Goal: Task Accomplishment & Management: Use online tool/utility

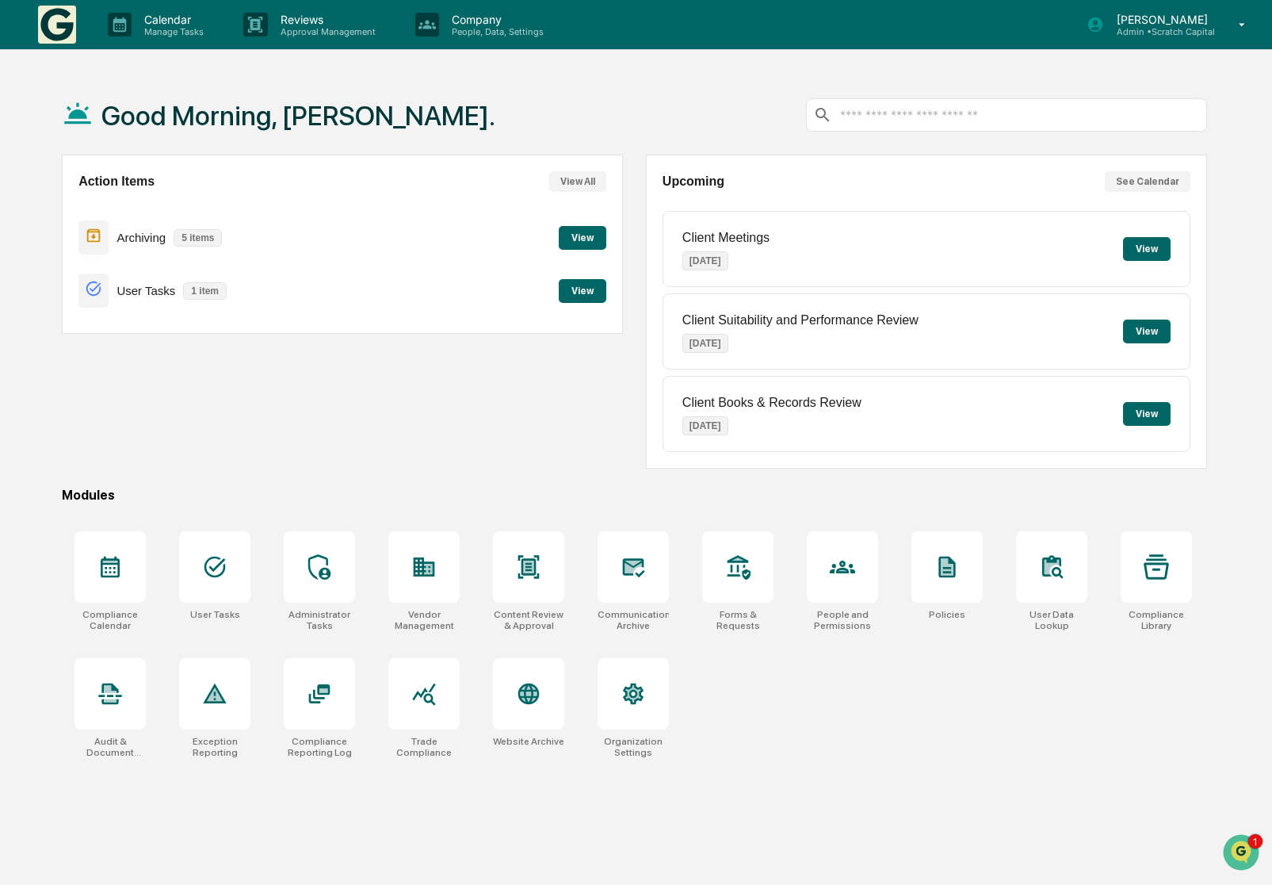
click at [1171, 186] on button "See Calendar" at bounding box center [1148, 181] width 86 height 21
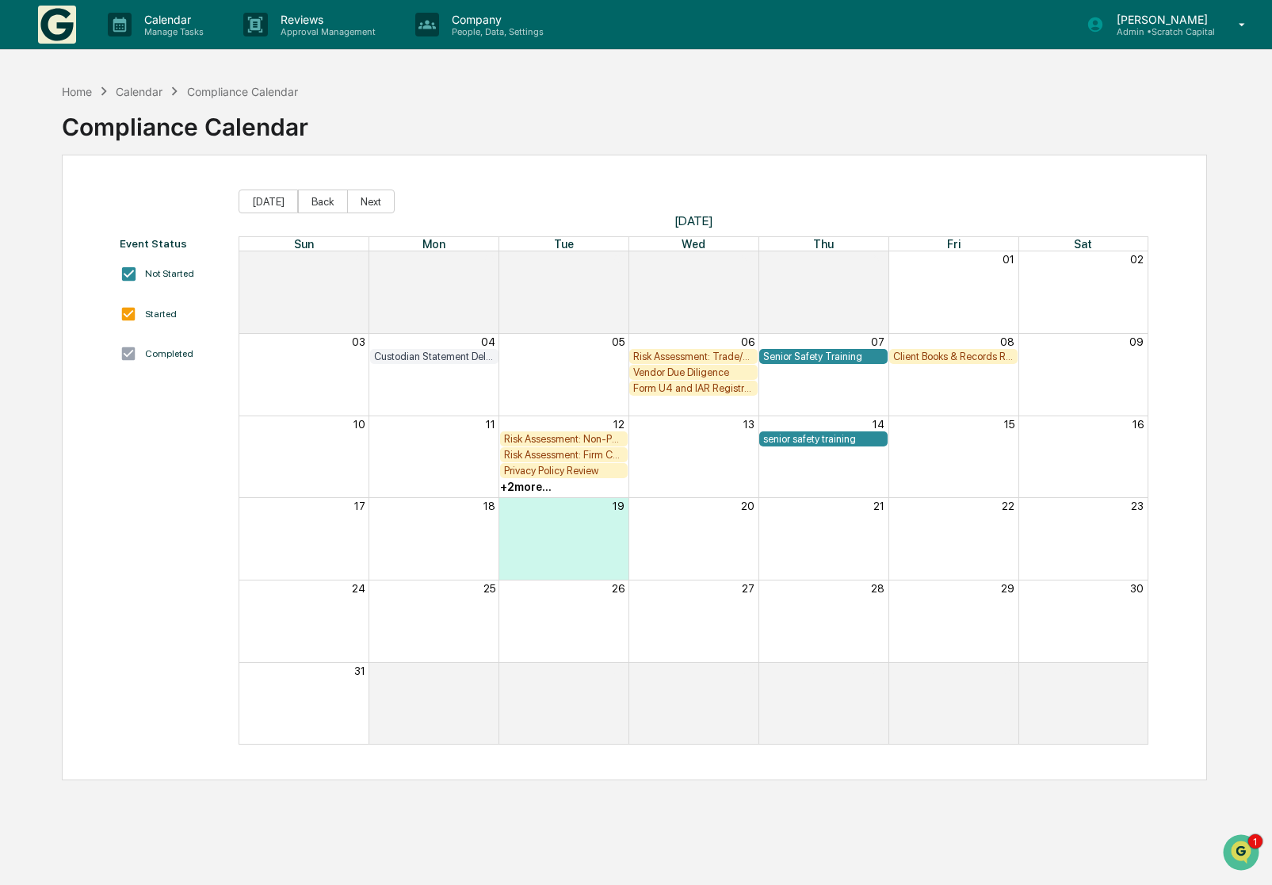
click at [145, 85] on div "Calendar" at bounding box center [139, 91] width 47 height 13
click at [141, 87] on div "Calendar" at bounding box center [139, 91] width 47 height 13
click at [67, 94] on div "Home" at bounding box center [77, 91] width 30 height 13
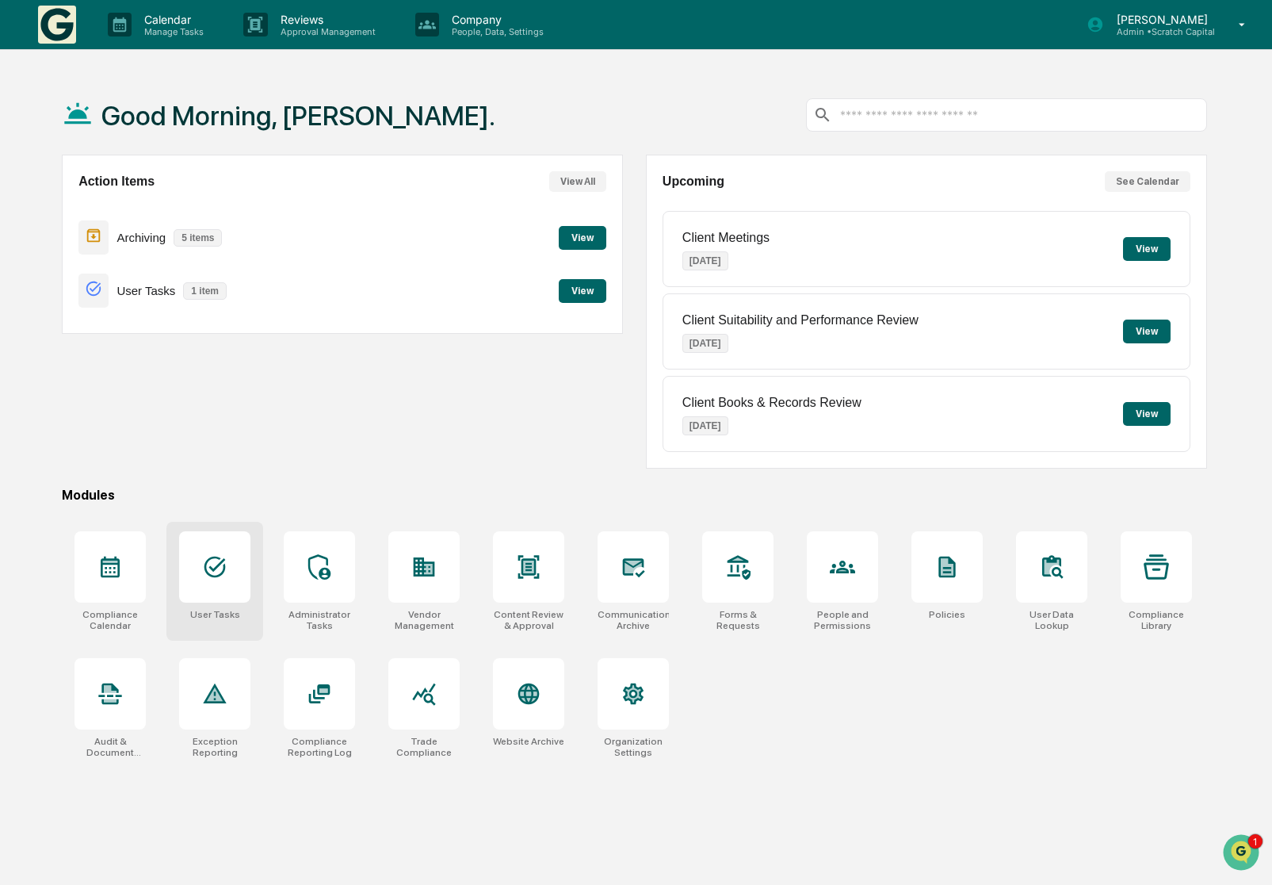
click at [241, 584] on div at bounding box center [214, 566] width 71 height 71
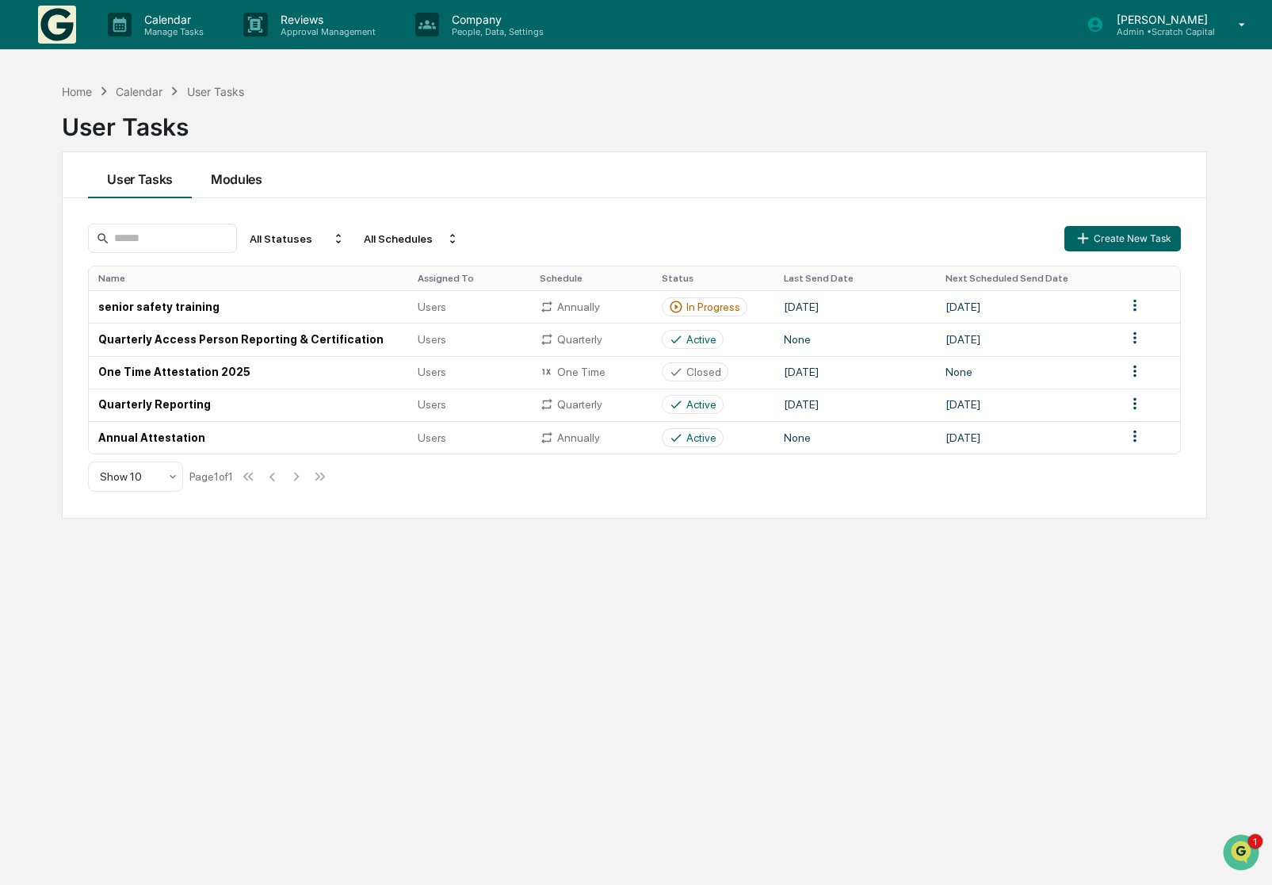
click at [224, 186] on button "Modules" at bounding box center [237, 175] width 90 height 46
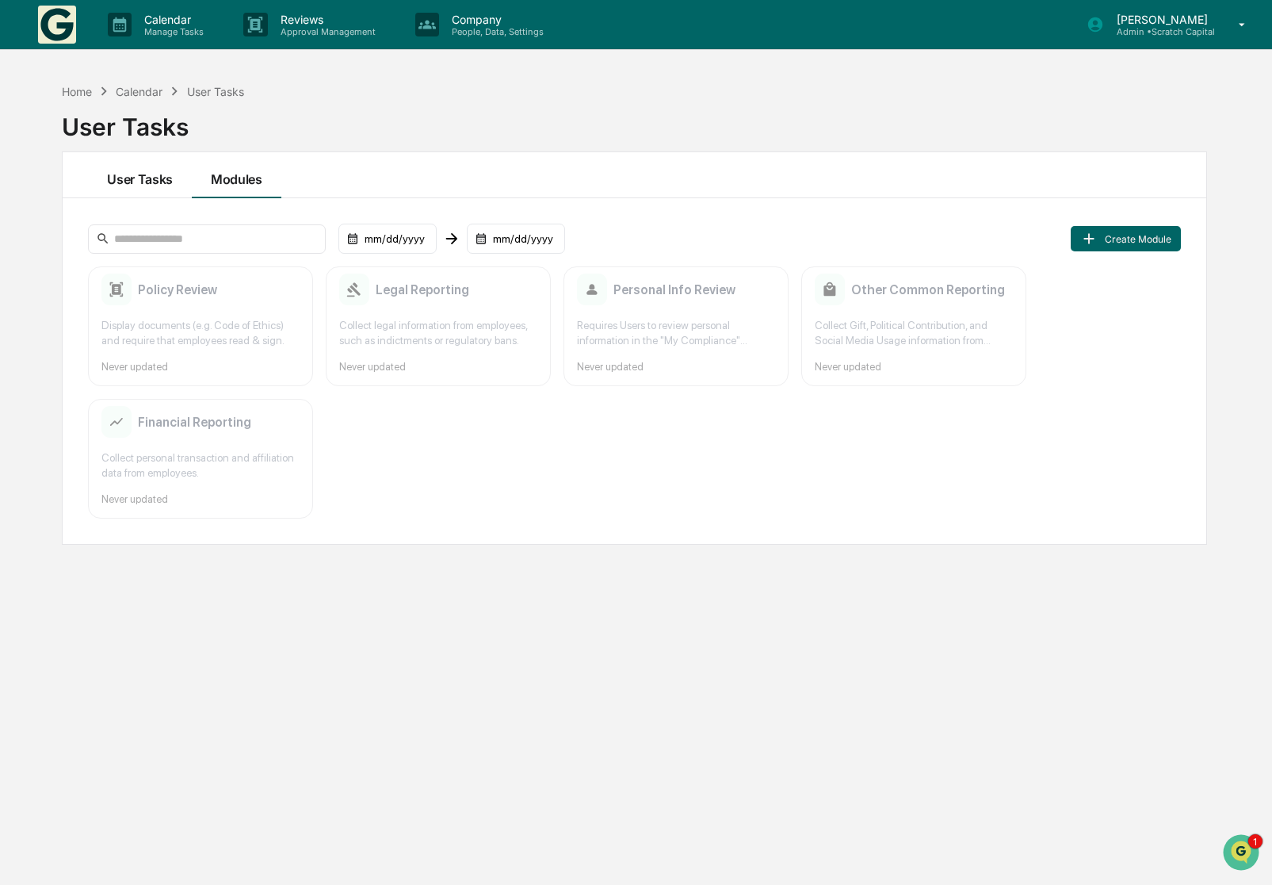
click at [165, 188] on button "User Tasks" at bounding box center [140, 175] width 104 height 46
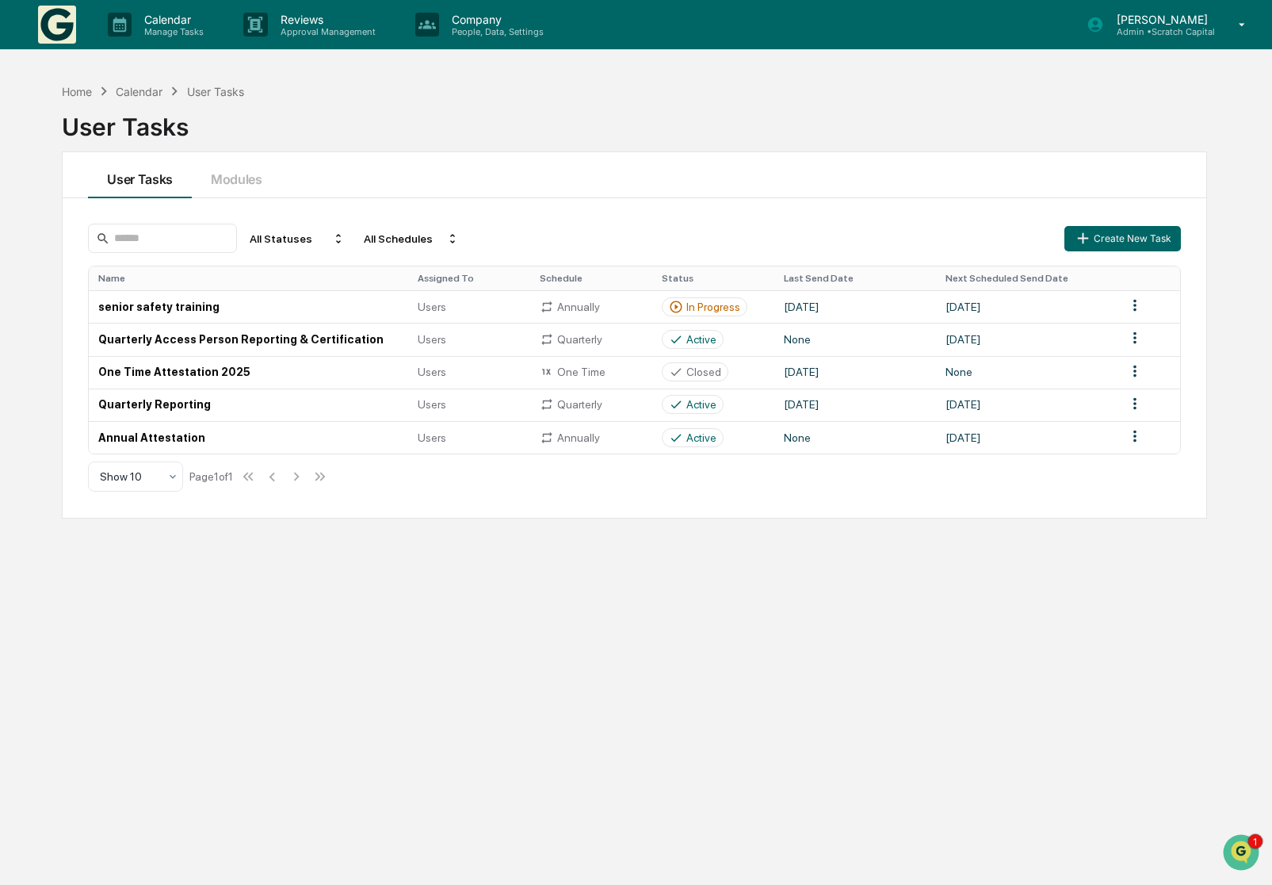
click at [148, 91] on div "Calendar" at bounding box center [139, 91] width 47 height 13
click at [147, 92] on div "Calendar" at bounding box center [139, 91] width 47 height 13
click at [78, 93] on div "Home" at bounding box center [77, 91] width 30 height 13
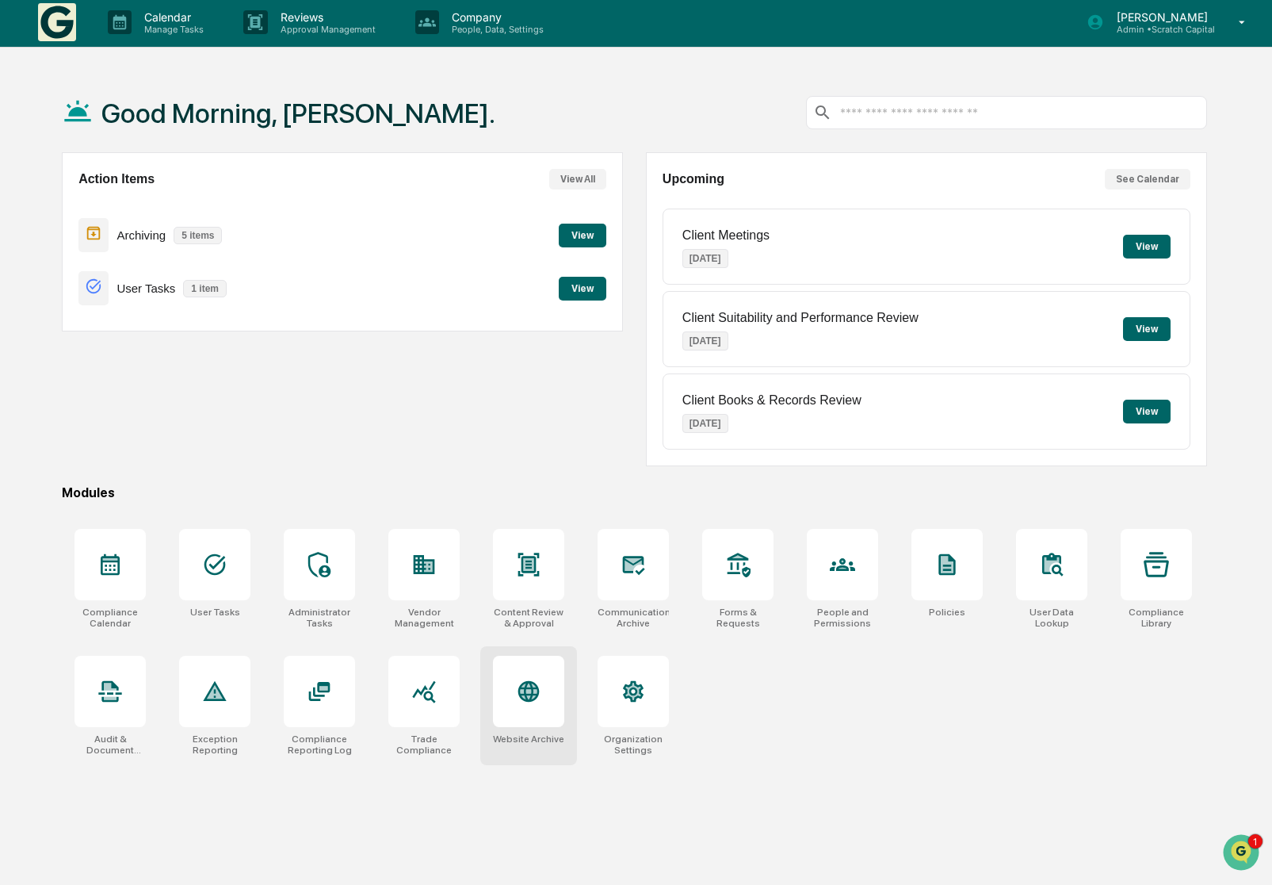
scroll to position [3, 0]
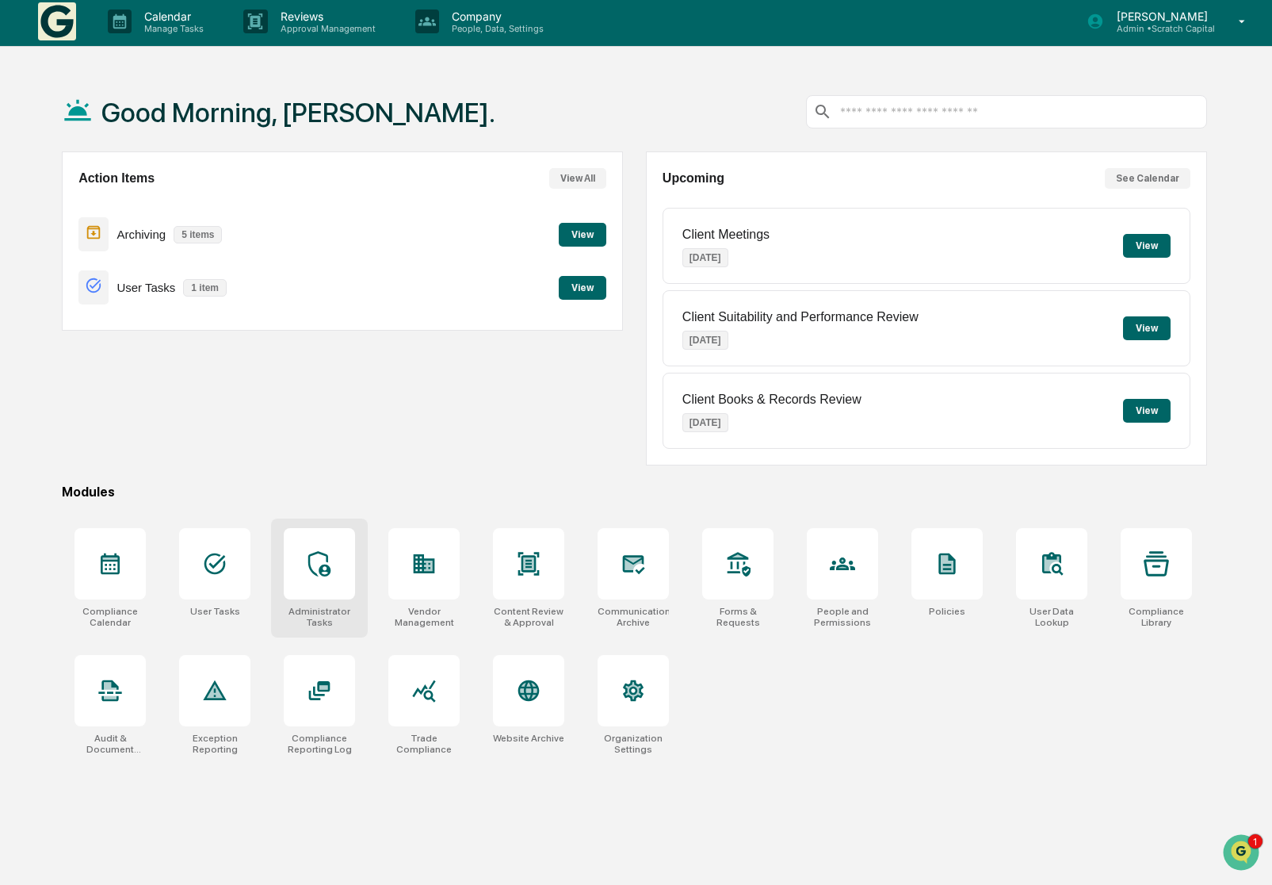
click at [316, 594] on div at bounding box center [319, 563] width 71 height 71
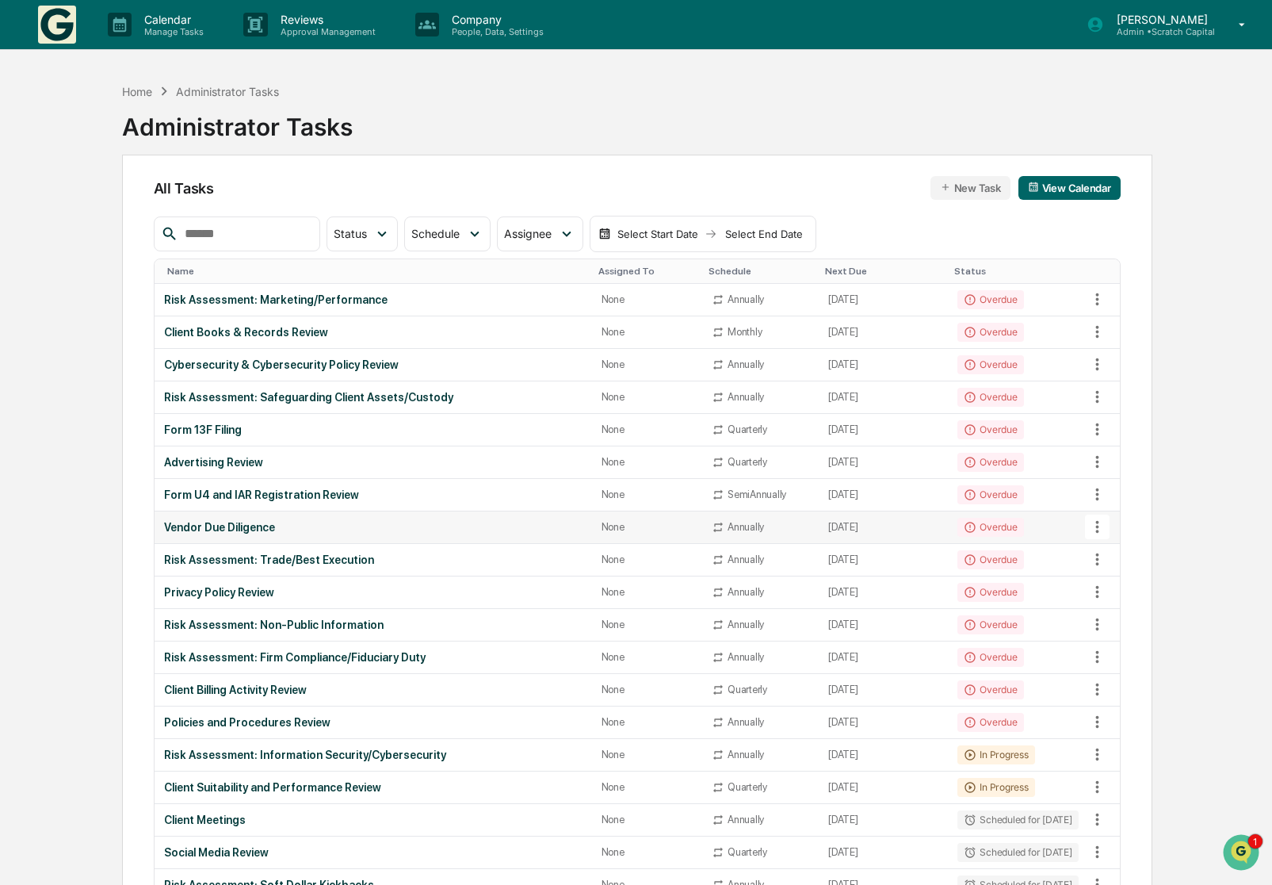
click at [350, 532] on div "Vendor Due Diligence" at bounding box center [373, 527] width 419 height 13
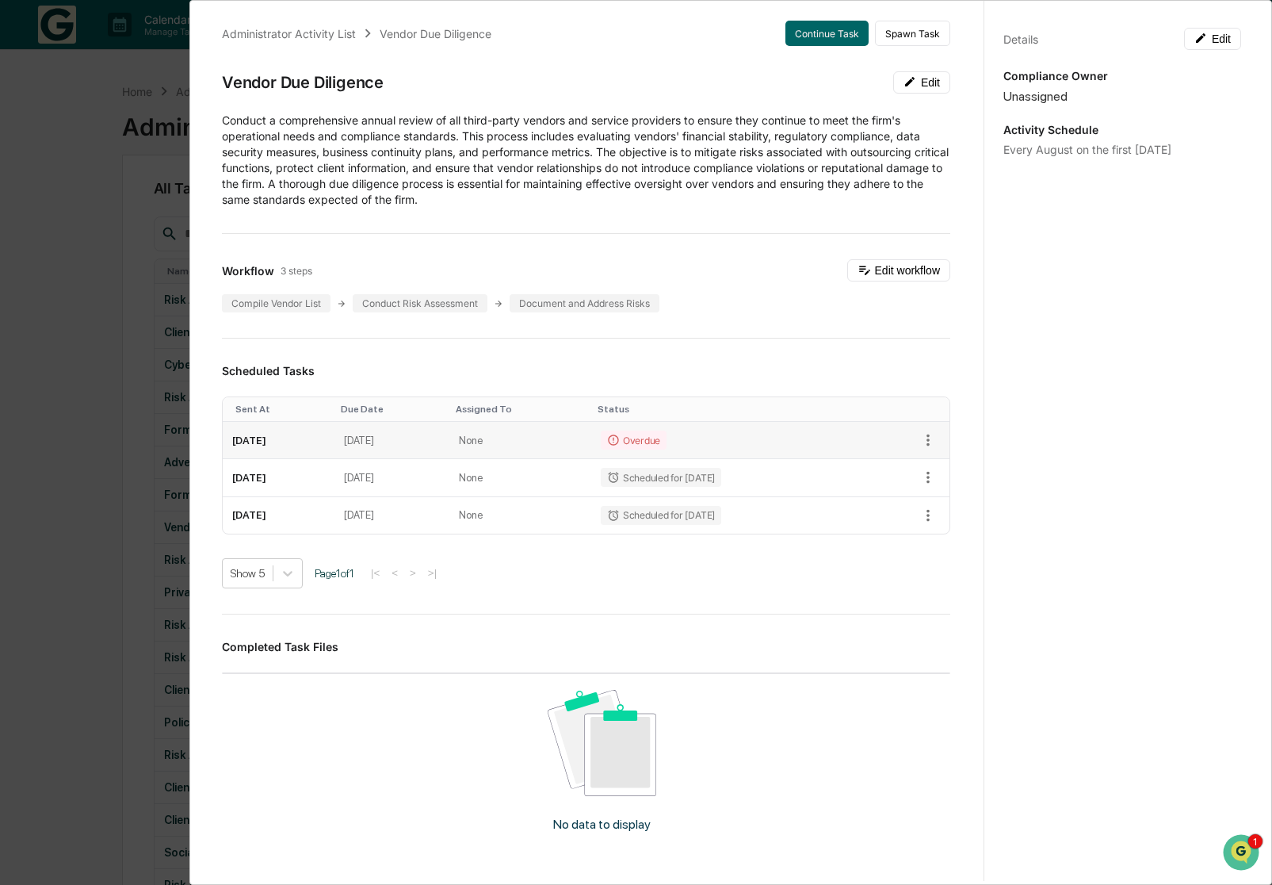
scroll to position [11, 0]
click at [82, 541] on div "Administrator Activity List Vendor Due Diligence Continue Task Spawn Task Vendo…" at bounding box center [636, 442] width 1272 height 885
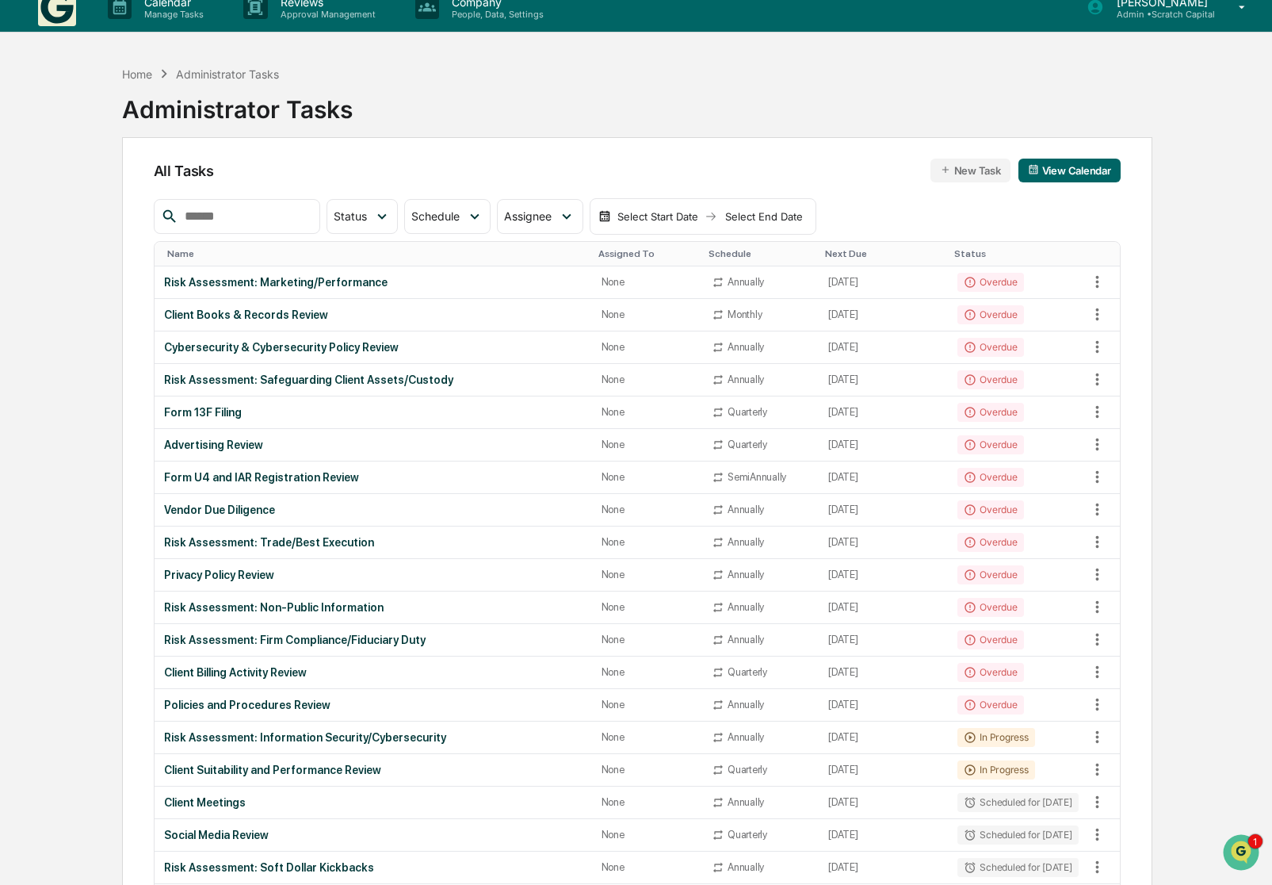
scroll to position [0, 0]
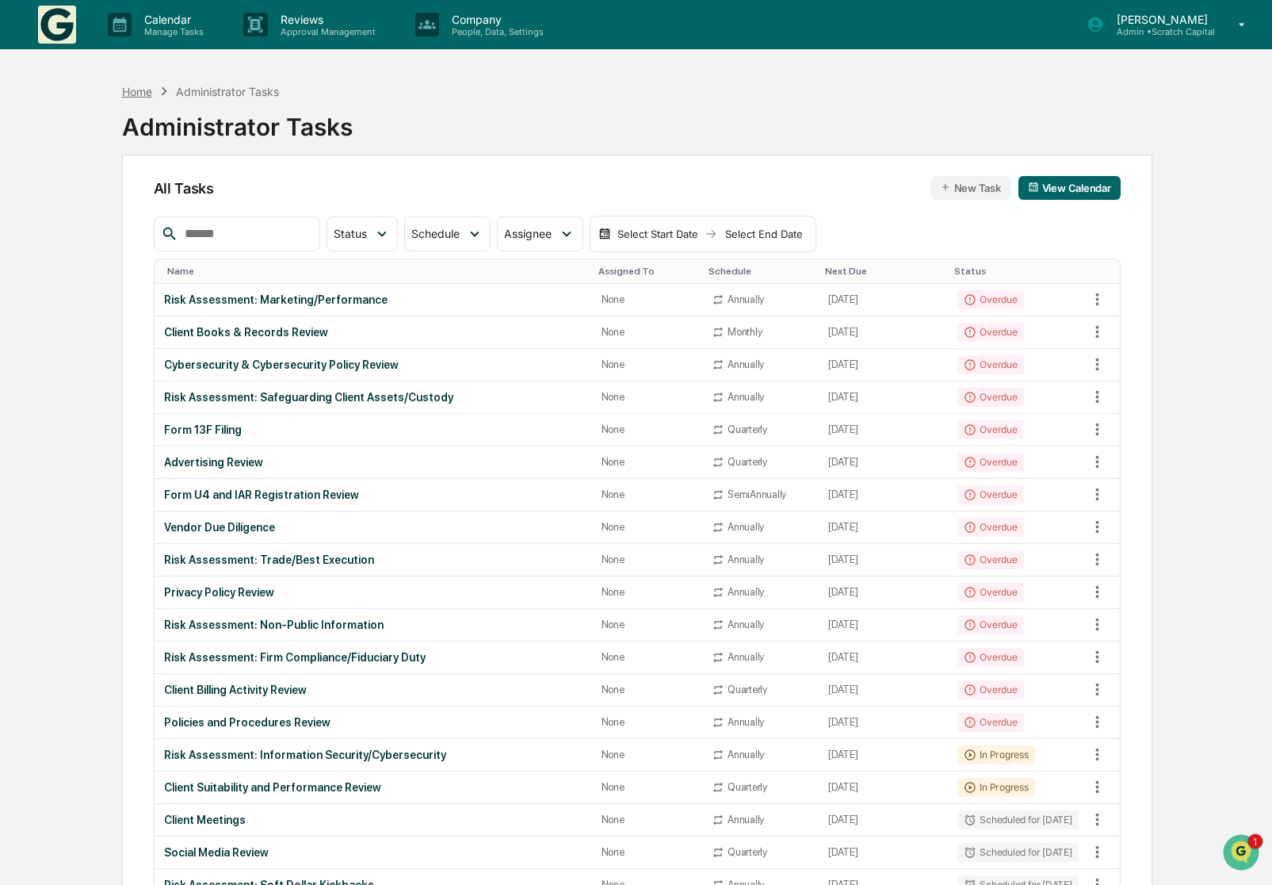
click at [133, 97] on div "Home" at bounding box center [137, 91] width 30 height 13
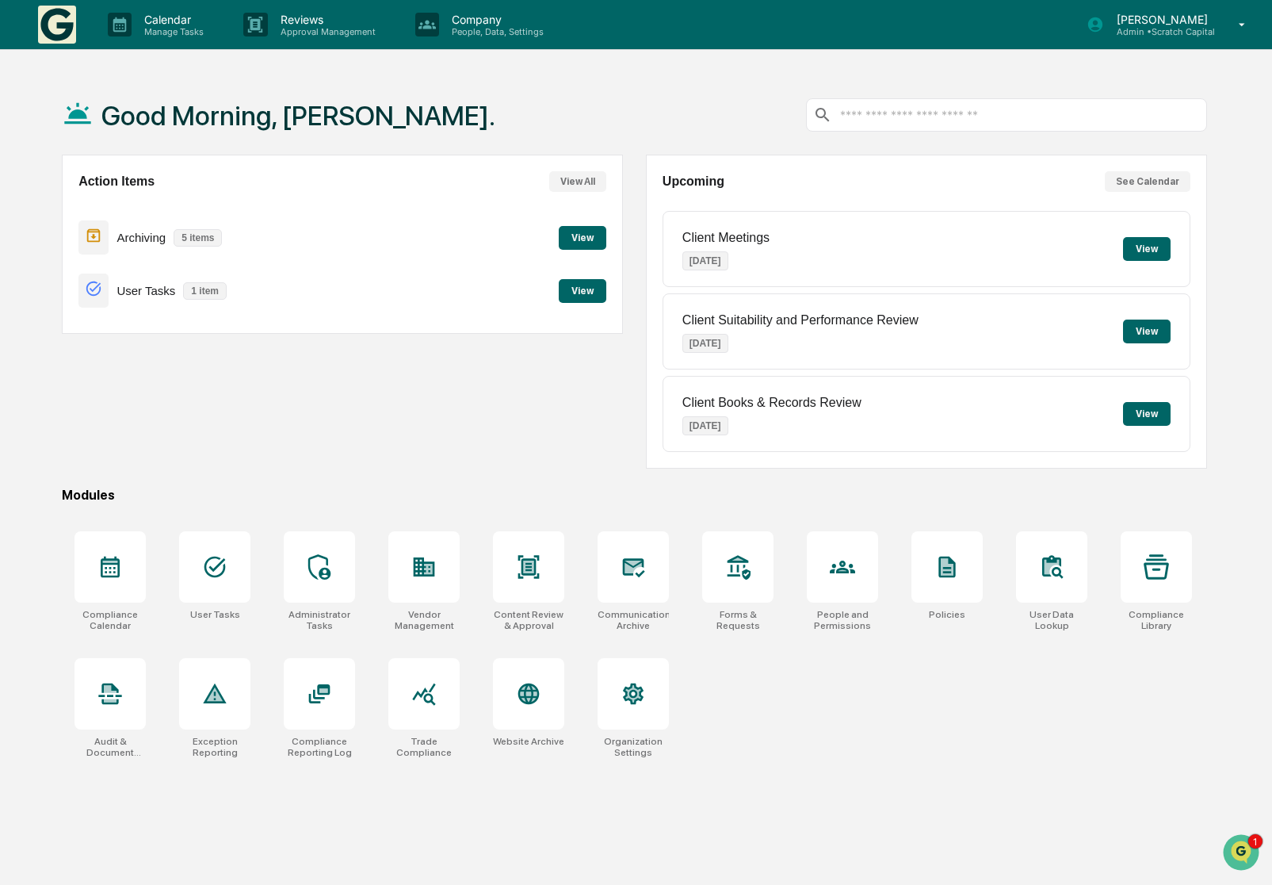
click at [894, 754] on div "Compliance Calendar User Tasks Administrator Tasks Vendor Management Content Re…" at bounding box center [635, 645] width 1146 height 246
